Goal: Task Accomplishment & Management: Manage account settings

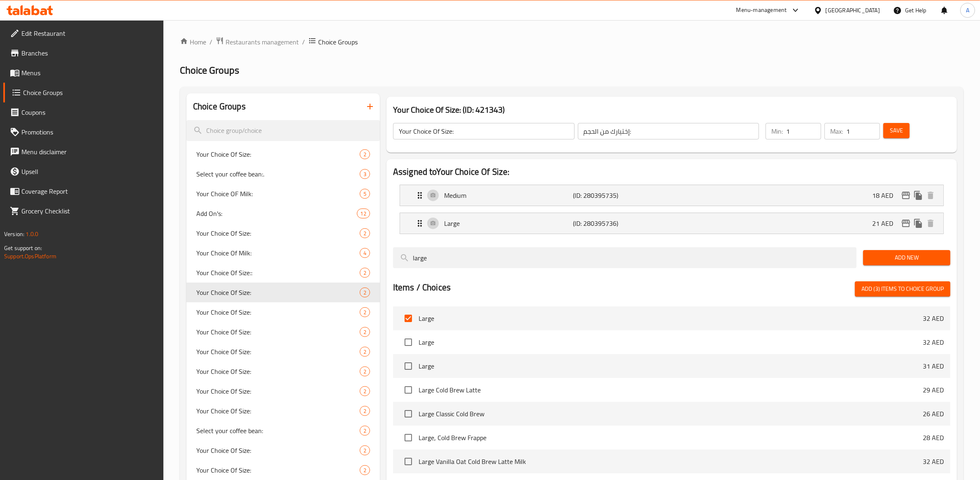
drag, startPoint x: 548, startPoint y: 54, endPoint x: 419, endPoint y: 53, distance: 128.8
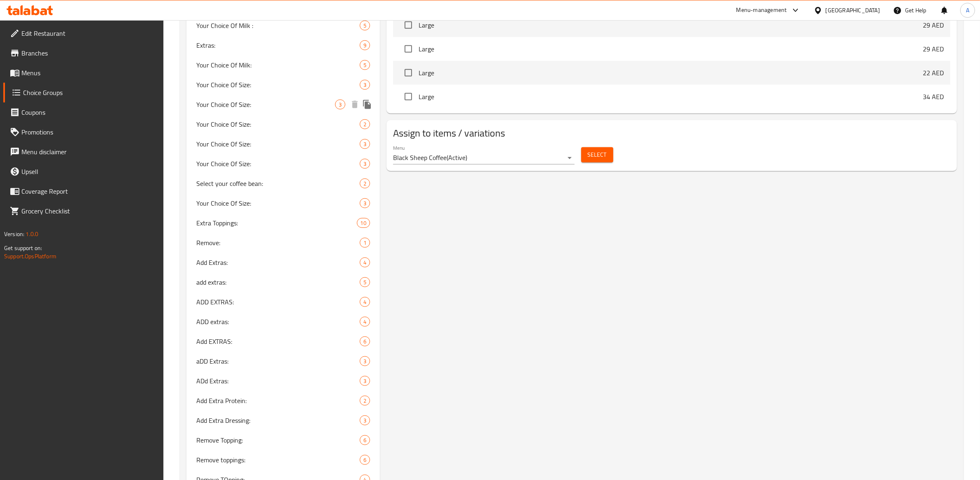
scroll to position [70, 0]
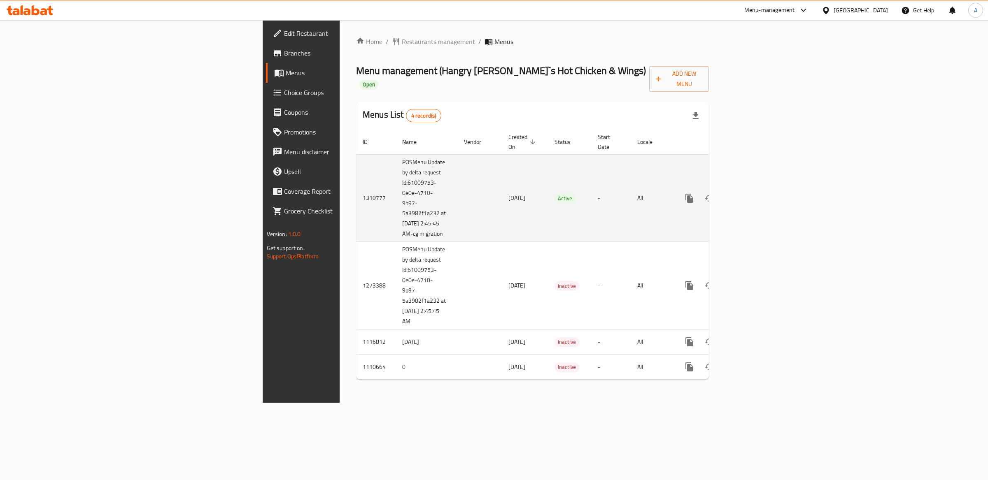
click at [396, 177] on td "POSMenu Update by delta request Id:61009753-0e0e-4710-9b97-5a3982f1a232 at [DAT…" at bounding box center [427, 198] width 62 height 88
click at [752, 195] on icon "enhanced table" at bounding box center [748, 198] width 7 height 7
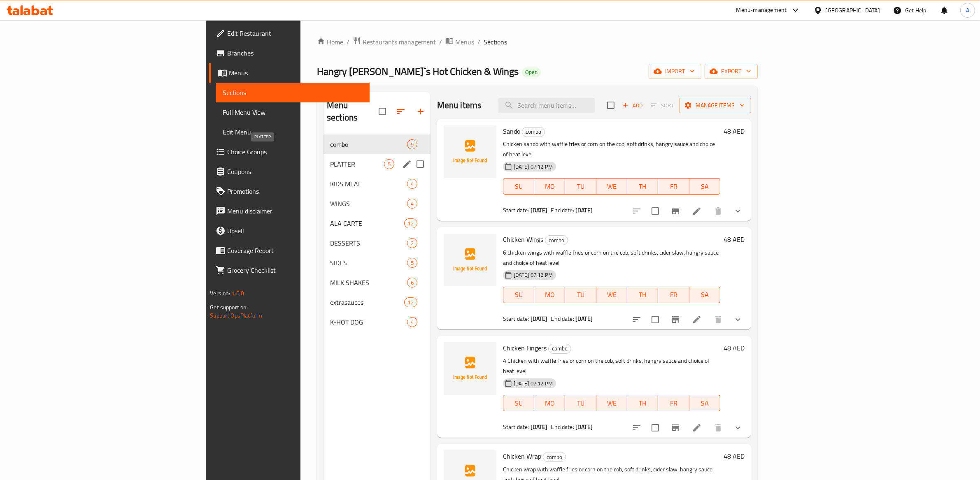
click at [330, 159] on span "PLATTER" at bounding box center [357, 164] width 54 height 10
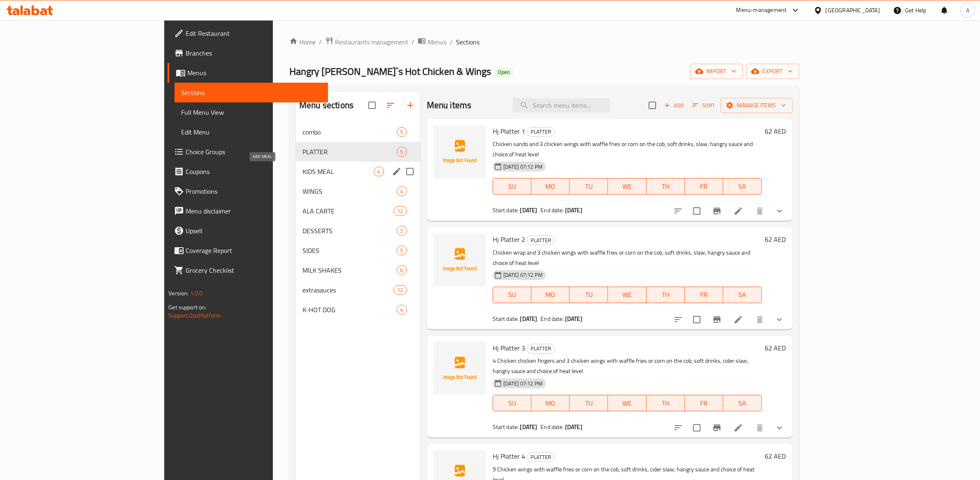
click at [303, 170] on span "KIDS MEAL" at bounding box center [338, 172] width 71 height 10
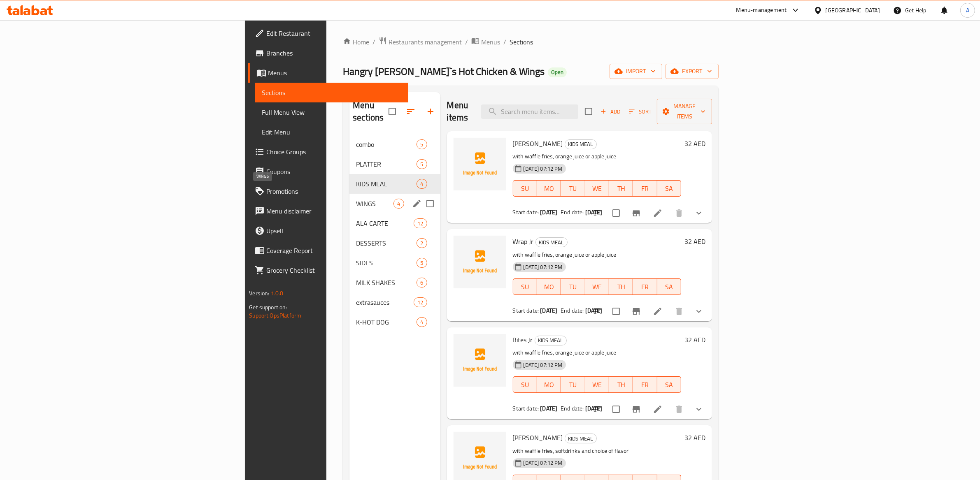
click at [356, 199] on span "WINGS" at bounding box center [374, 204] width 37 height 10
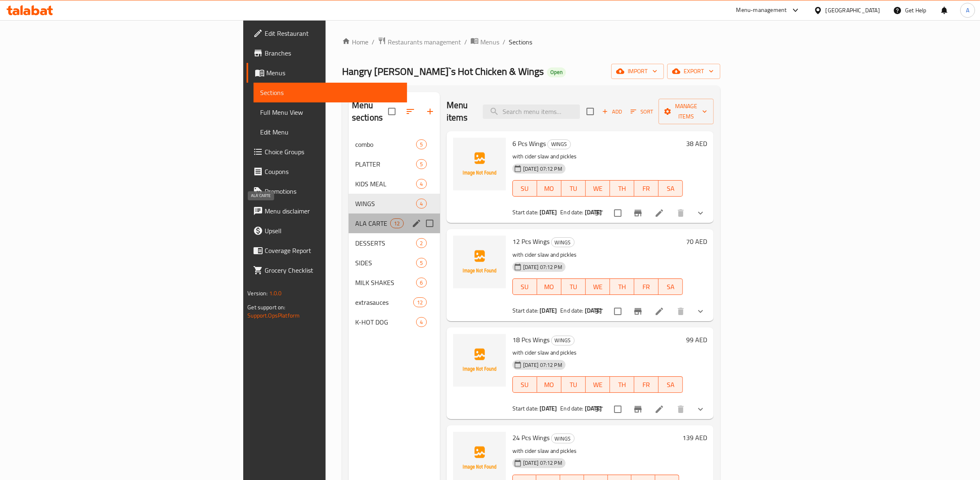
drag, startPoint x: 263, startPoint y: 213, endPoint x: 254, endPoint y: 221, distance: 12.0
click at [355, 219] on span "ALA CARTE" at bounding box center [372, 224] width 35 height 10
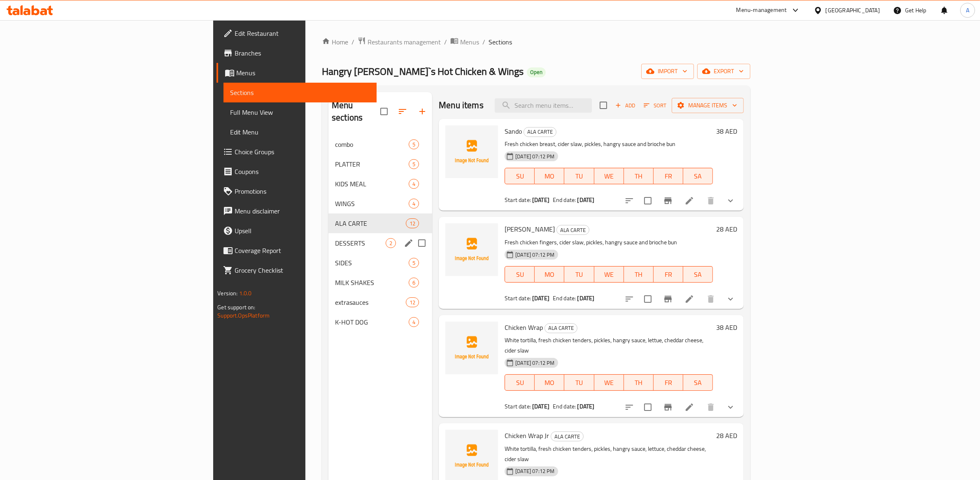
click at [335, 238] on span "DESSERTS" at bounding box center [360, 243] width 51 height 10
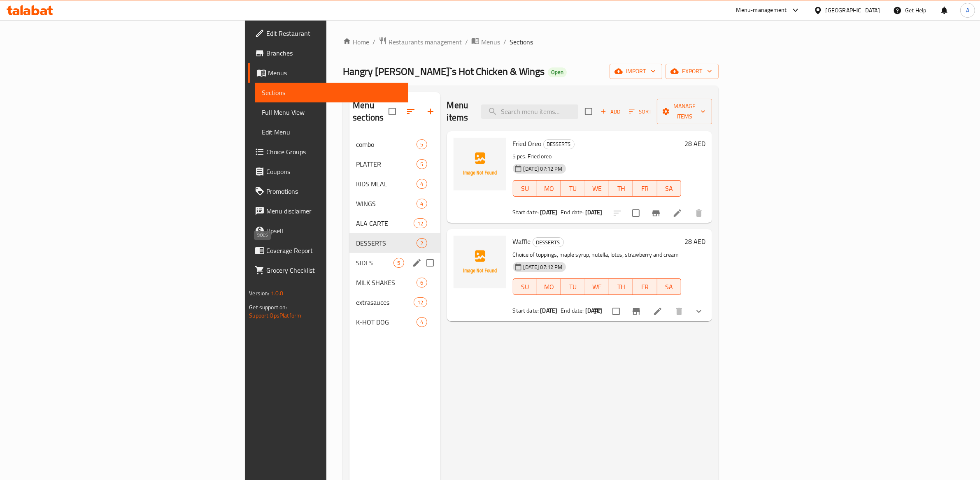
click at [356, 258] on span "SIDES" at bounding box center [374, 263] width 37 height 10
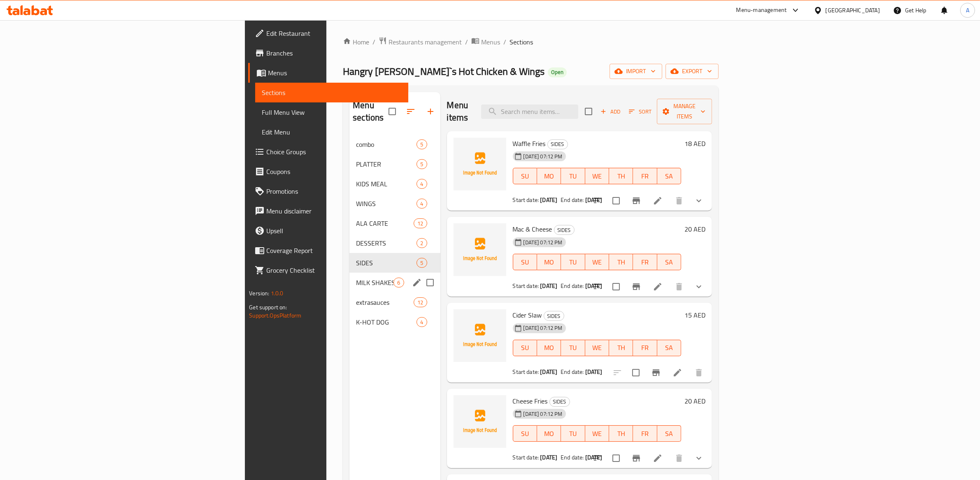
click at [356, 278] on span "MILK SHAKES" at bounding box center [374, 283] width 37 height 10
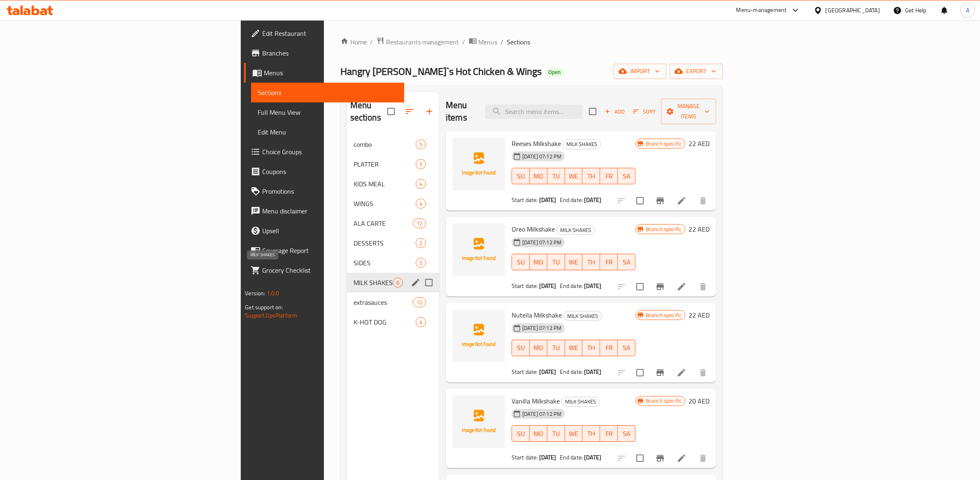
click at [347, 293] on div "extrasauces 12" at bounding box center [393, 303] width 92 height 20
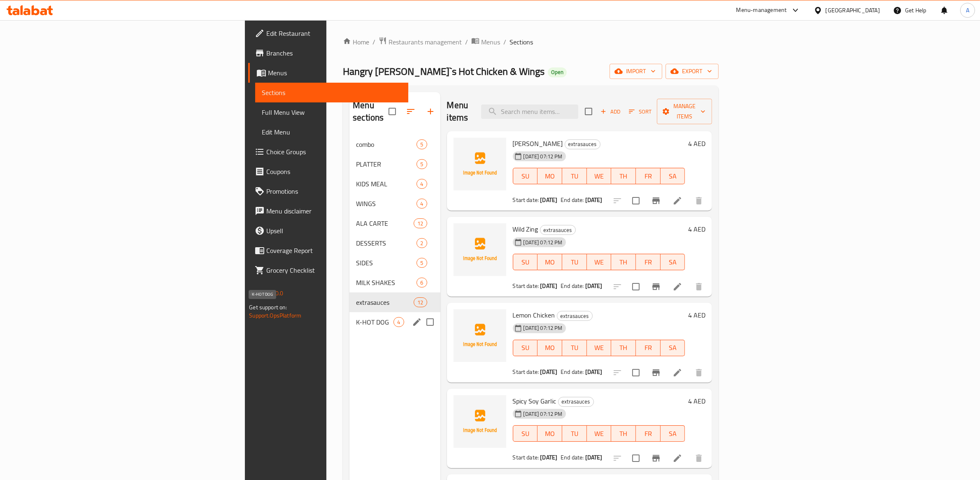
click at [356, 317] on span "K-HOT DOG" at bounding box center [374, 322] width 37 height 10
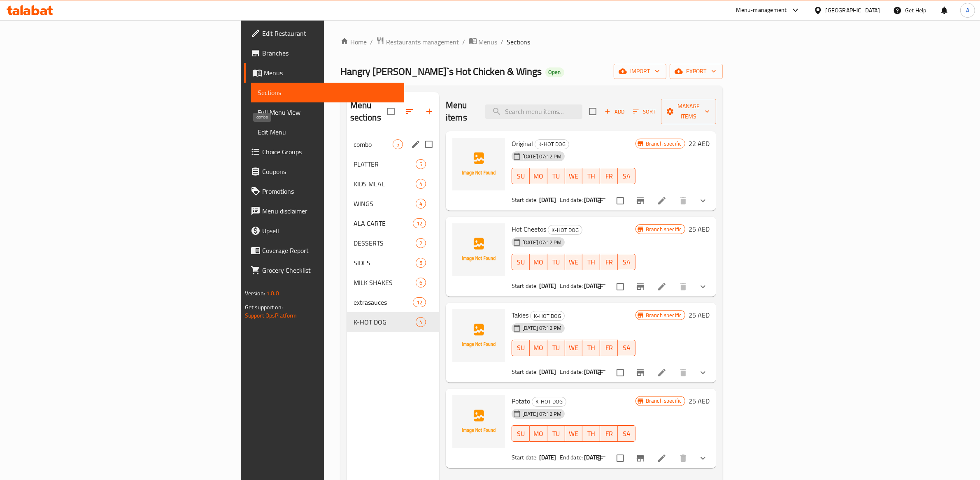
click at [354, 140] on span "combo" at bounding box center [373, 145] width 39 height 10
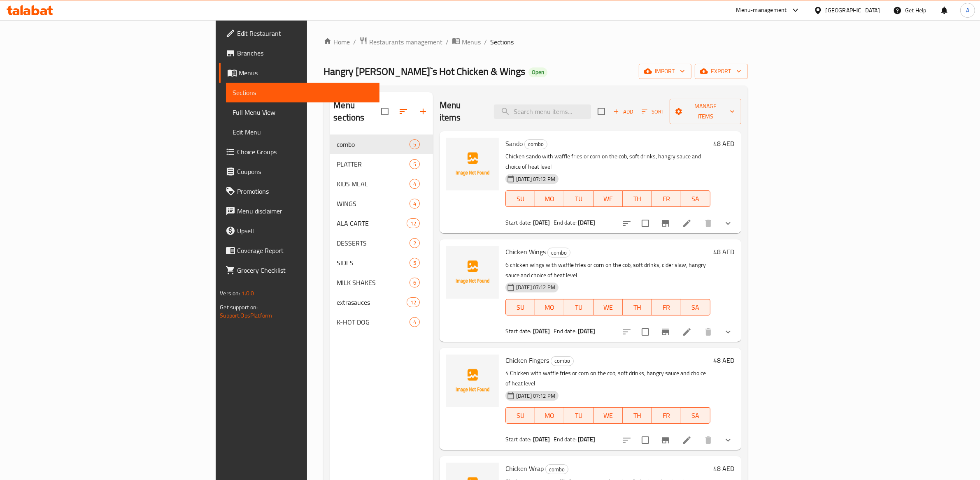
click at [330, 410] on div "Menu sections combo 5 PLATTER 5 KIDS MEAL 4 WINGS 4 ALA CARTE 12 DESSERTS 2 SID…" at bounding box center [381, 332] width 103 height 480
click at [472, 58] on div "Home / Restaurants management / Menus / Sections Hangry [PERSON_NAME]`s Hot Chi…" at bounding box center [536, 308] width 424 height 542
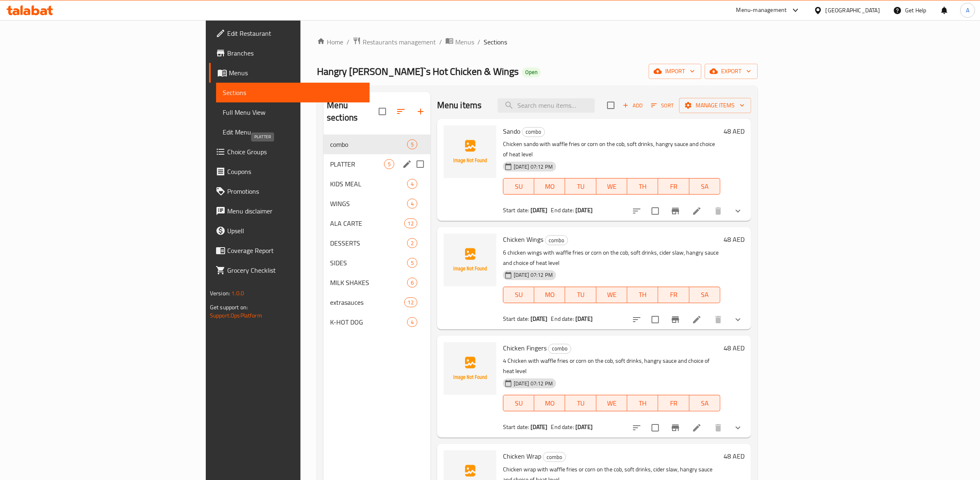
click at [330, 159] on span "PLATTER" at bounding box center [357, 164] width 54 height 10
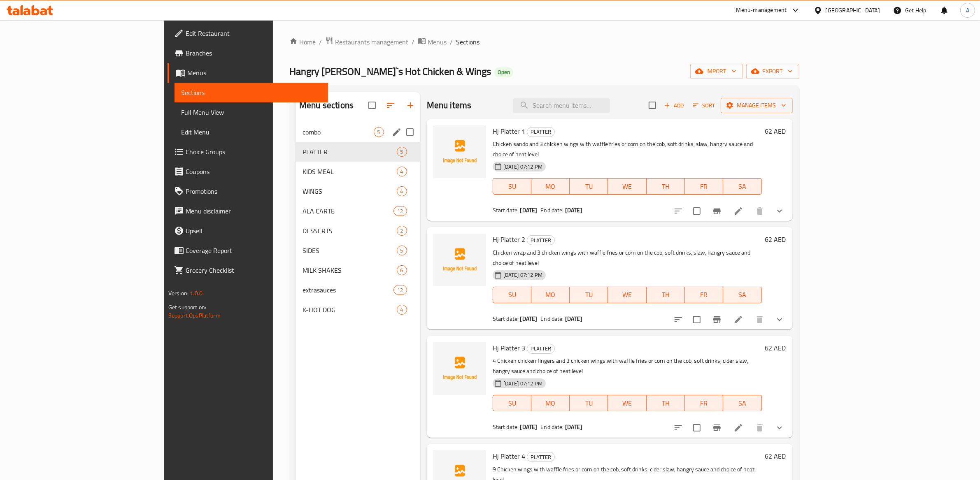
click at [303, 136] on span "combo" at bounding box center [338, 132] width 71 height 10
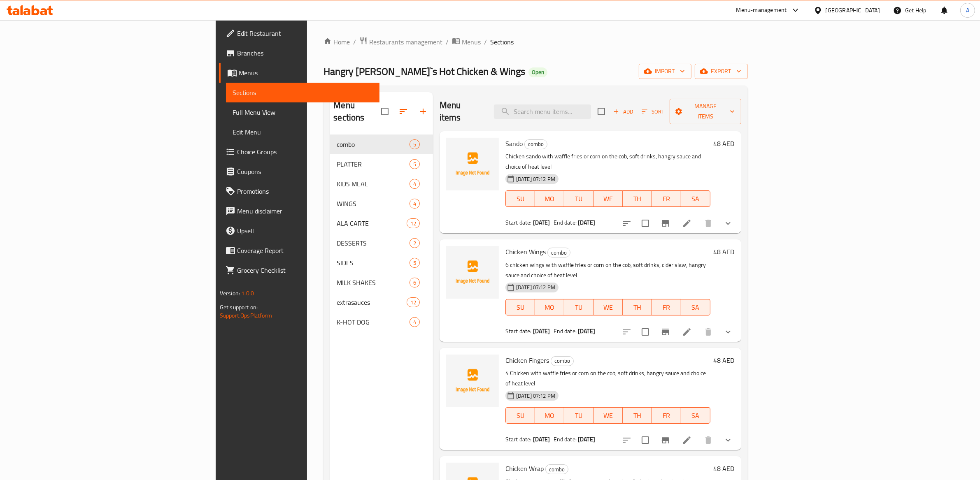
click at [460, 51] on div "Home / Restaurants management / Menus / Sections Hangry [PERSON_NAME]`s Hot Chi…" at bounding box center [536, 308] width 424 height 542
